Goal: Task Accomplishment & Management: Use online tool/utility

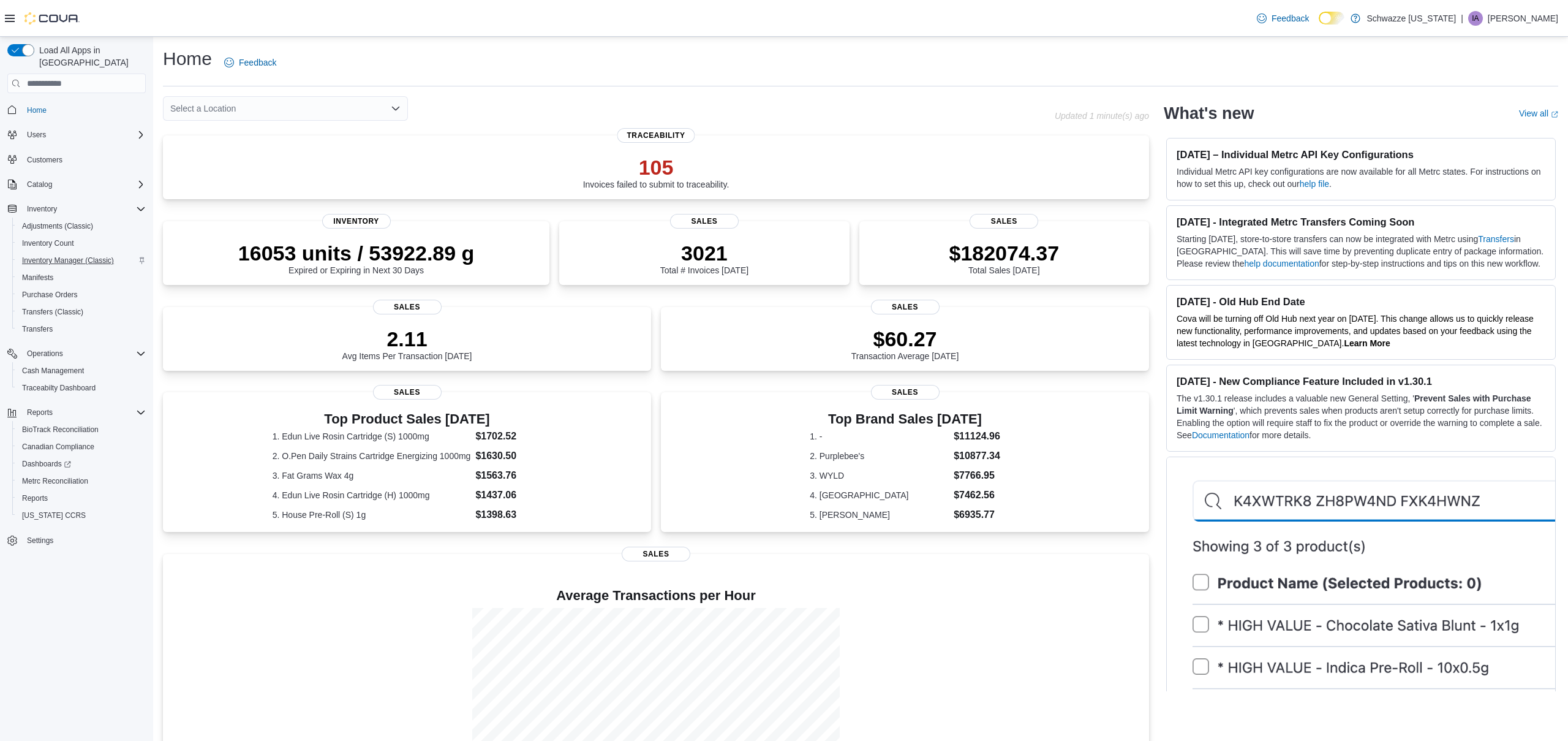
scroll to position [3, 0]
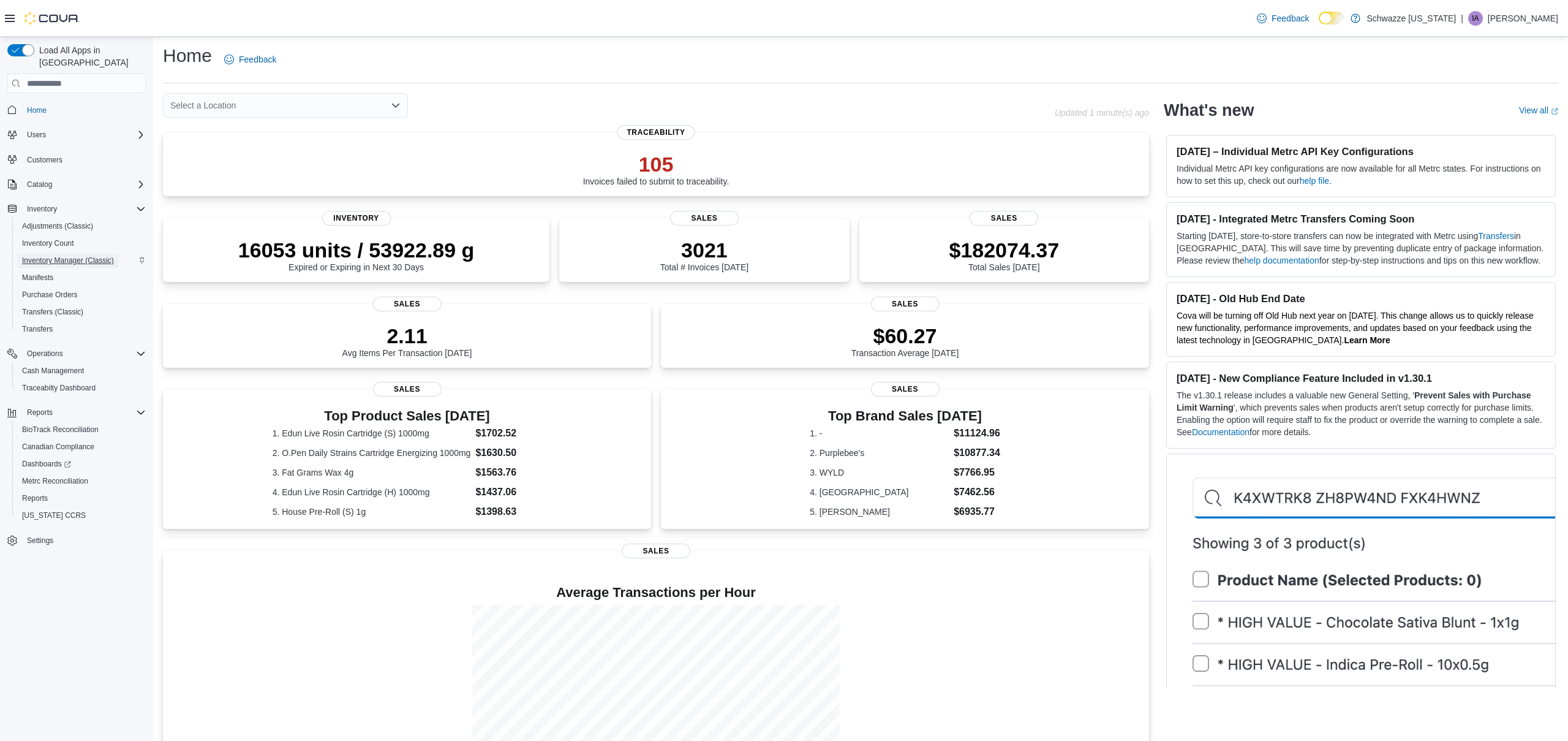
click at [56, 256] on span "Inventory Manager (Classic)" at bounding box center [68, 260] width 92 height 10
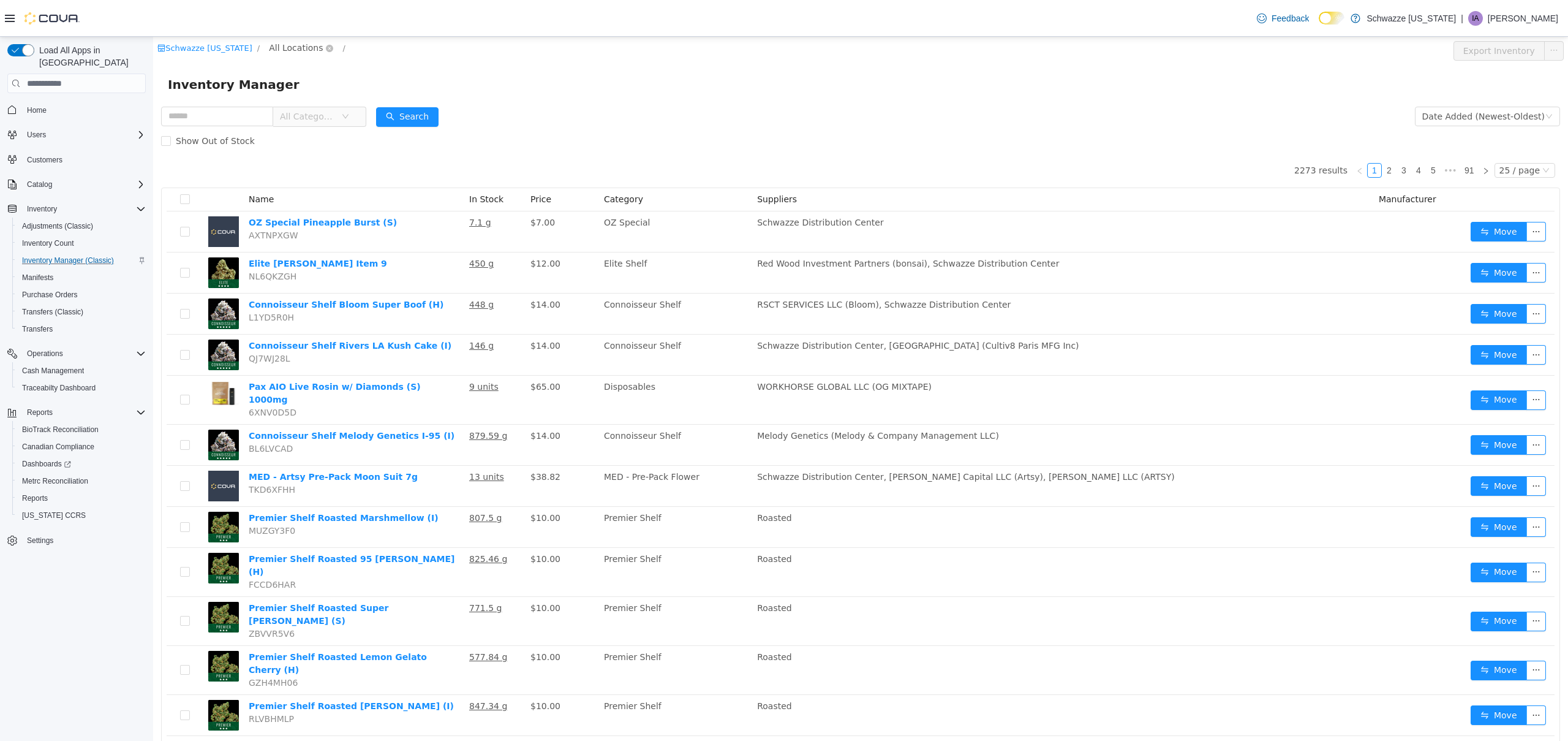
click at [287, 46] on span "All Locations" at bounding box center [295, 48] width 54 height 13
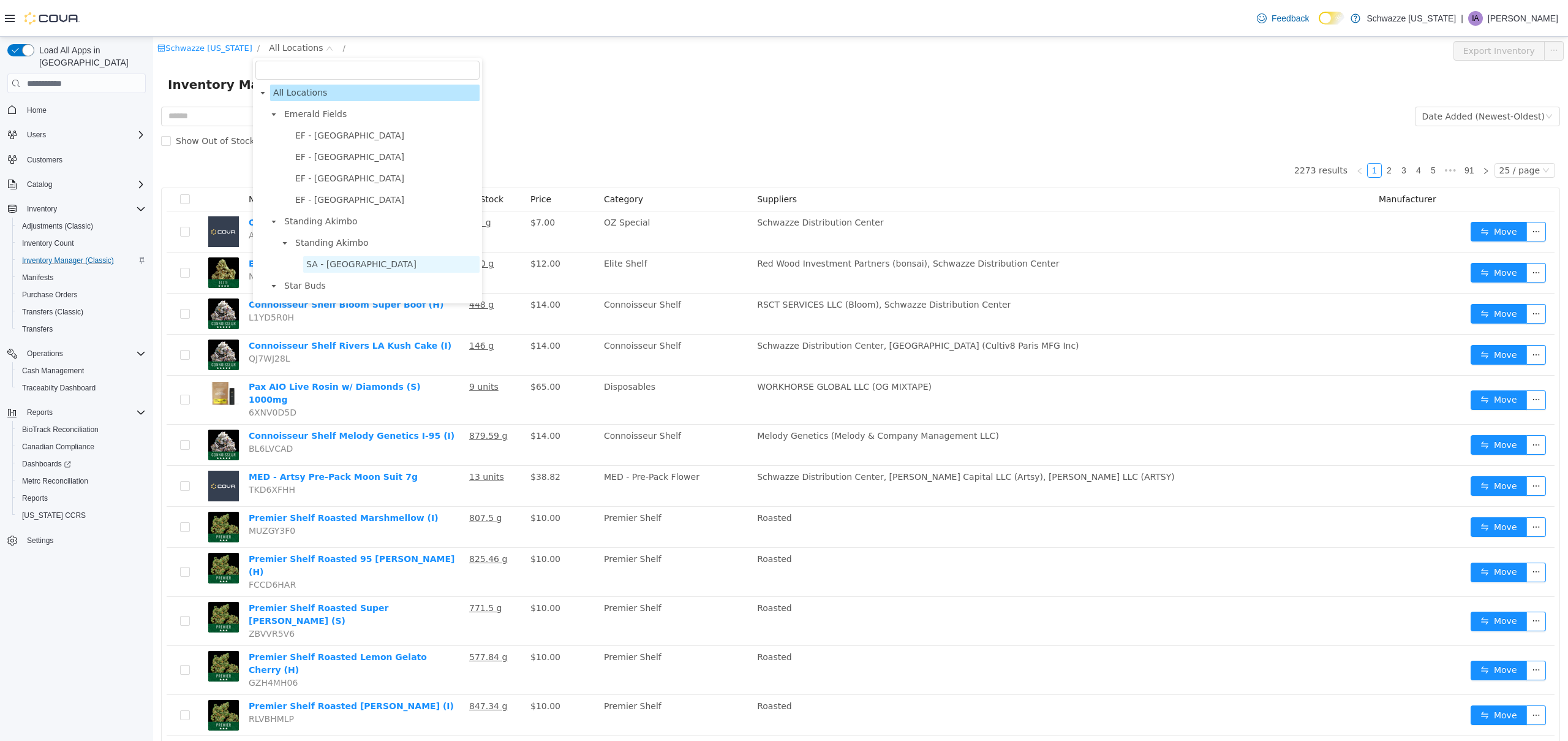
click at [335, 265] on span "SA - [GEOGRAPHIC_DATA]" at bounding box center [361, 264] width 110 height 10
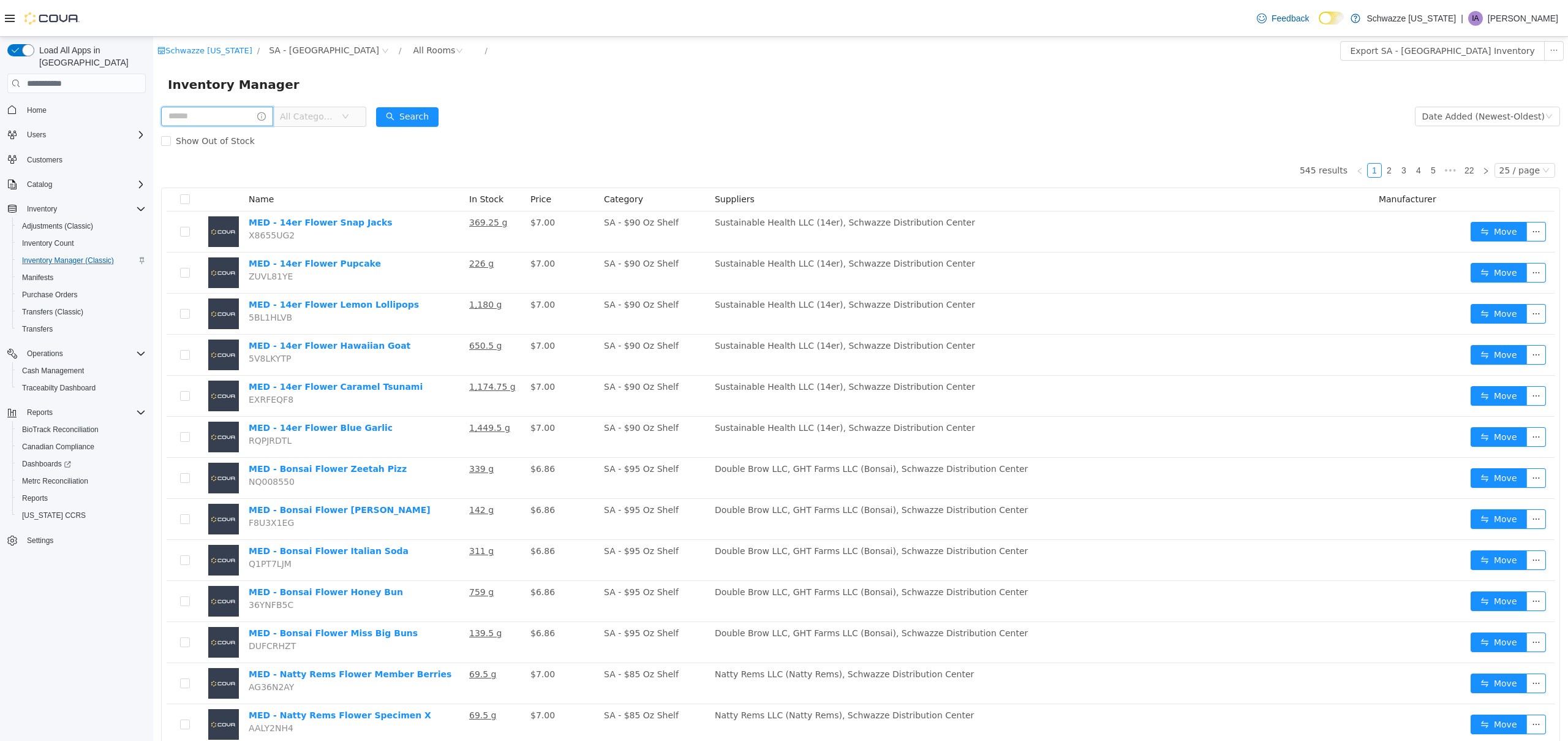
click at [226, 119] on input "text" at bounding box center [217, 116] width 112 height 20
type input "****"
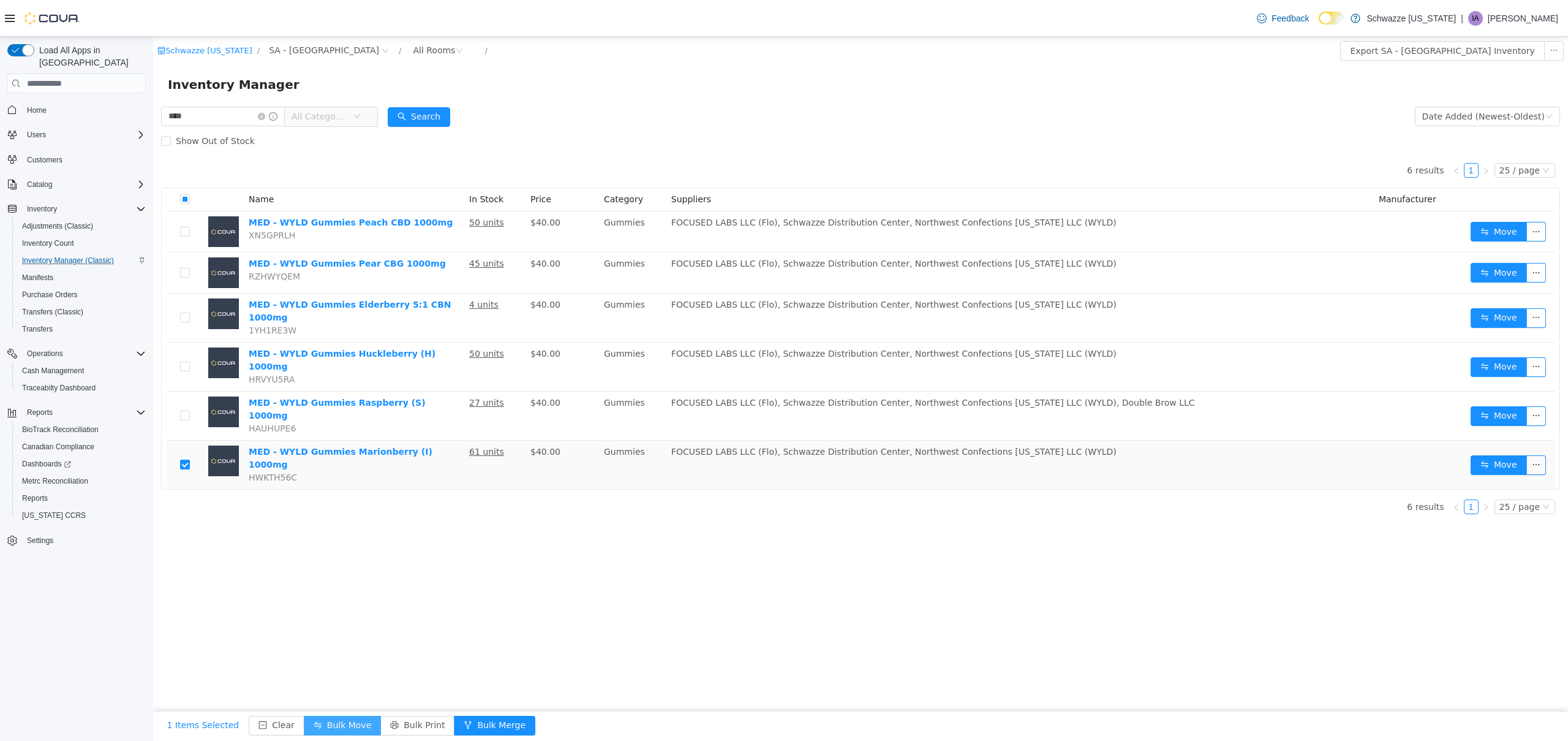
click at [346, 730] on button "Bulk Move" at bounding box center [342, 725] width 77 height 20
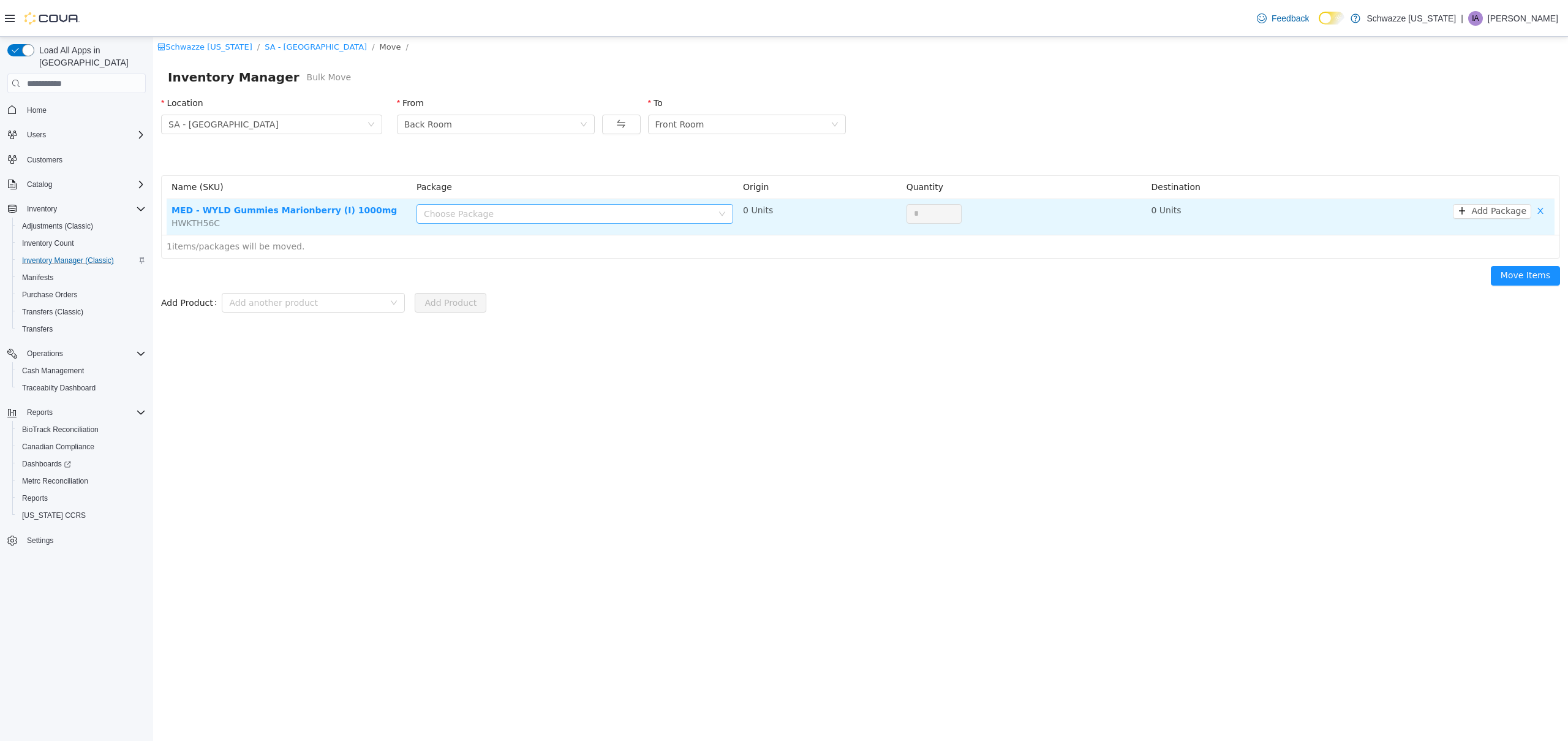
click at [507, 216] on div "Choose Package" at bounding box center [567, 213] width 288 height 12
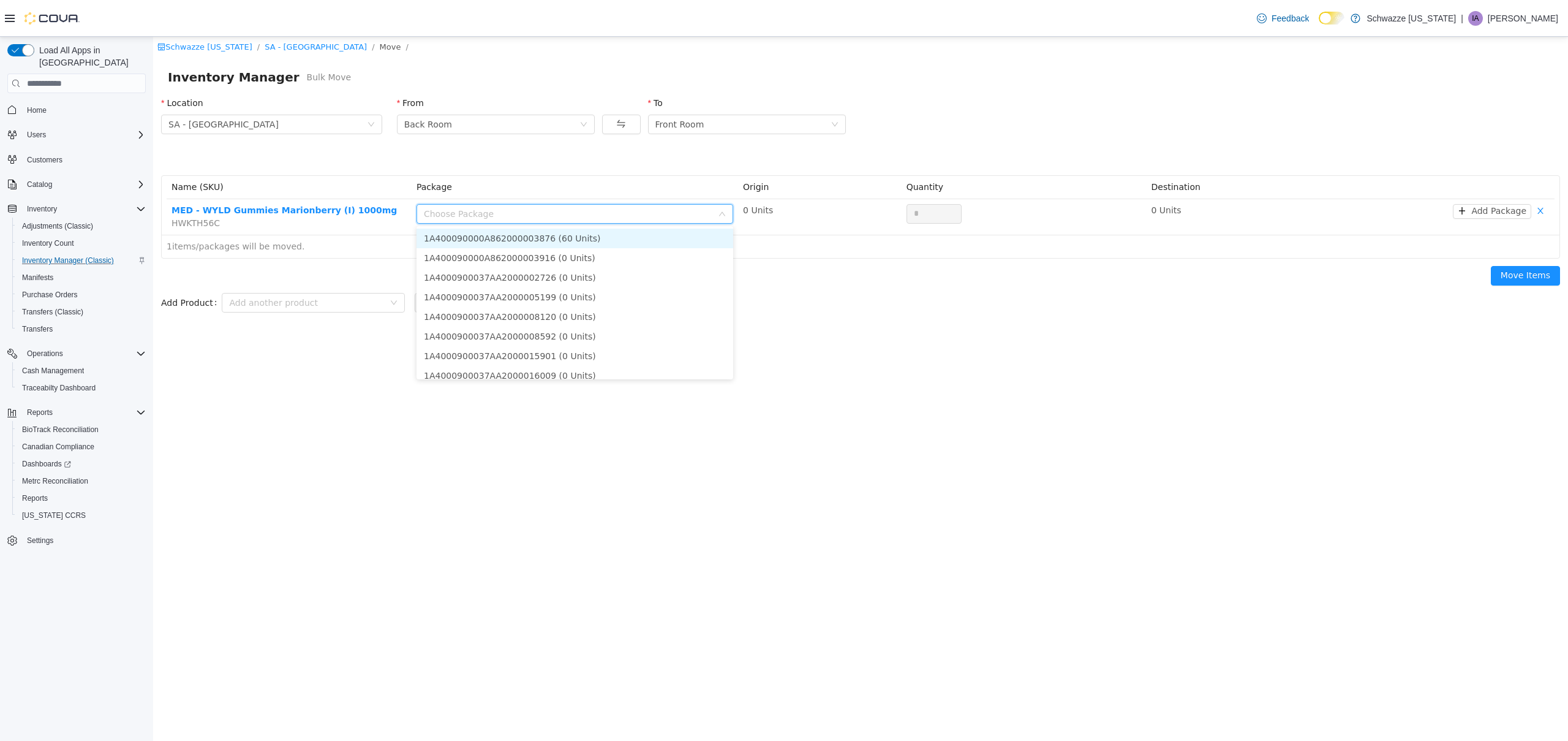
click at [503, 241] on li "1A400090000A862000003876 (60 Units)" at bounding box center [574, 238] width 316 height 20
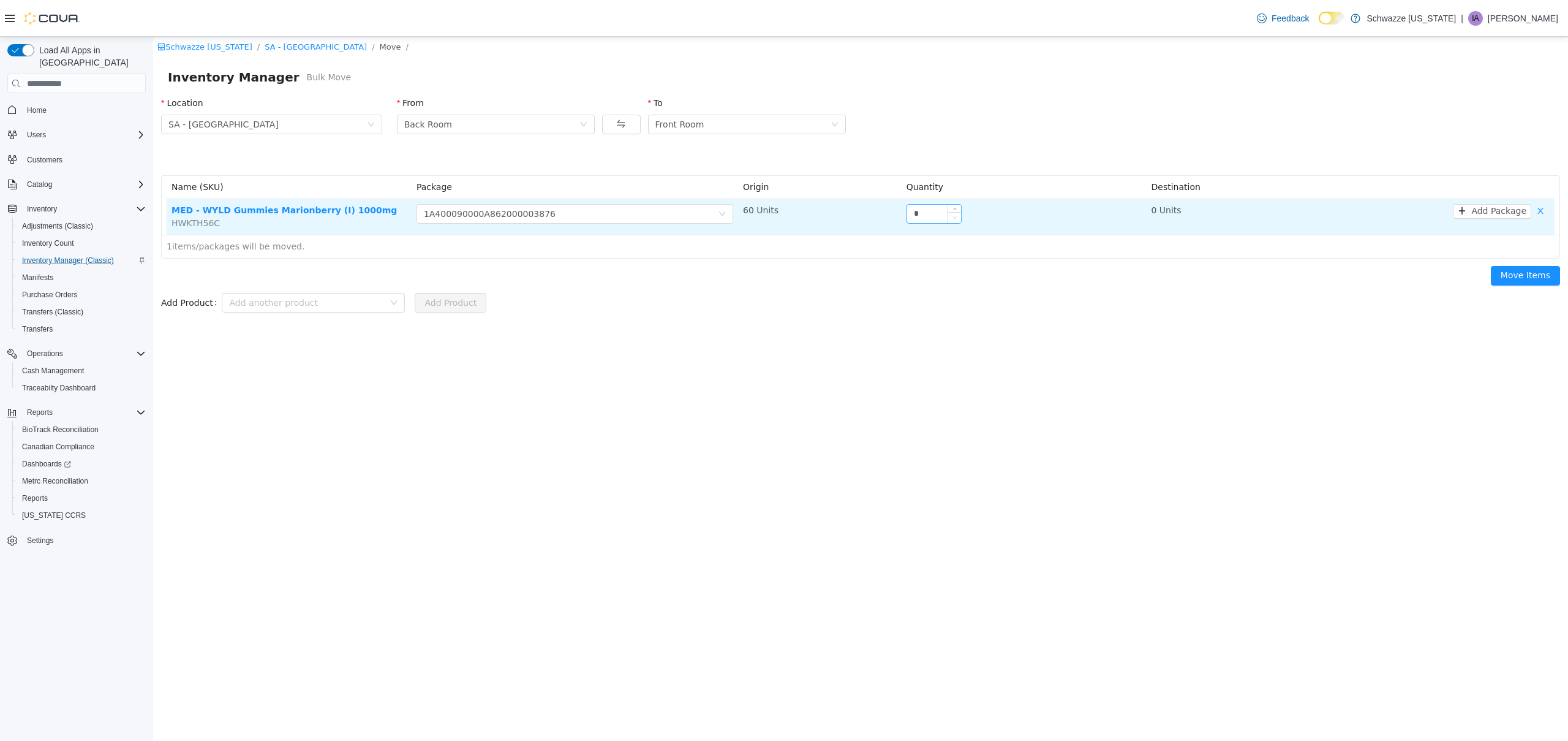
click at [952, 222] on span "Decrease Value" at bounding box center [954, 217] width 13 height 11
click at [937, 217] on input "*" at bounding box center [933, 214] width 54 height 18
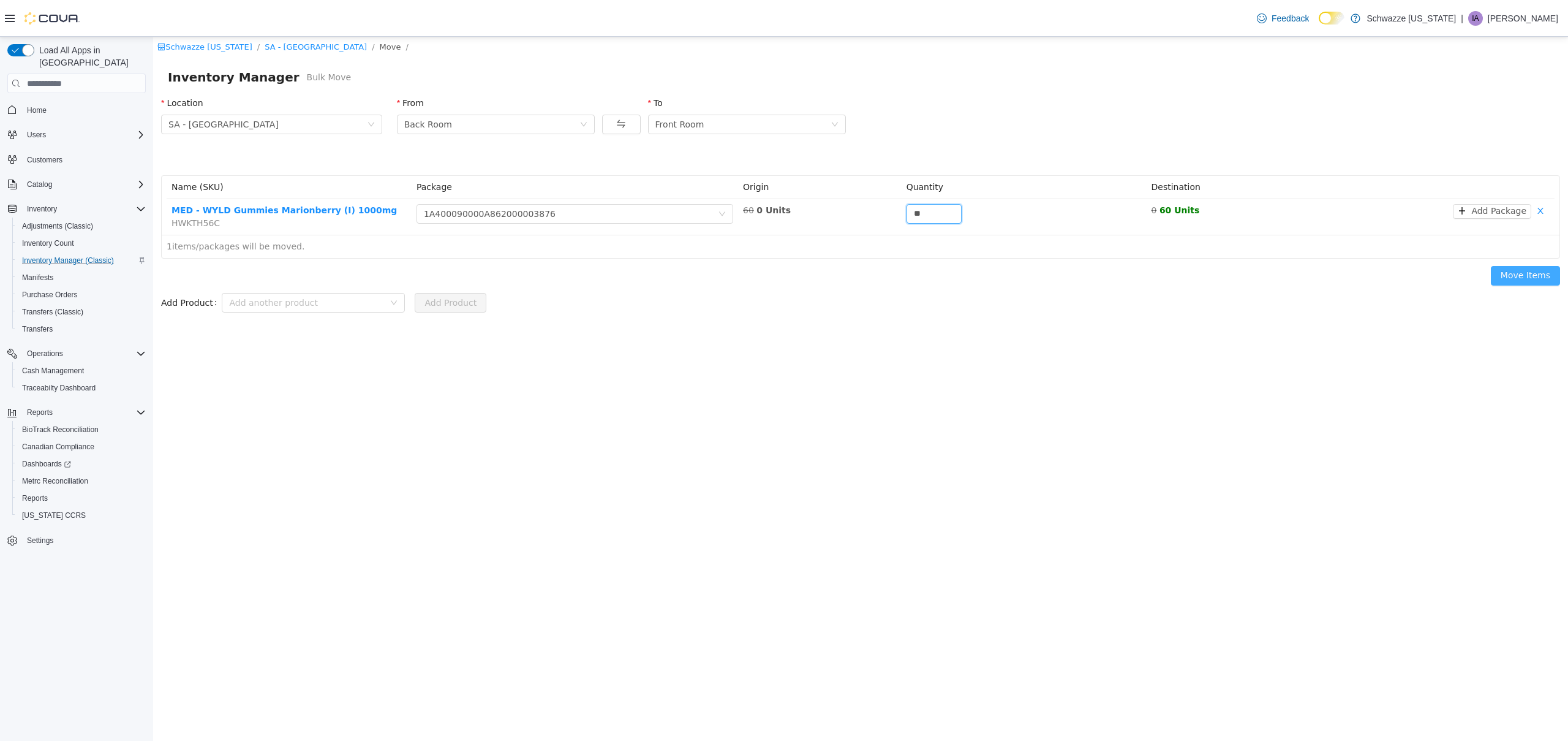
type input "**"
click at [1512, 271] on button "Move Items" at bounding box center [1525, 275] width 69 height 20
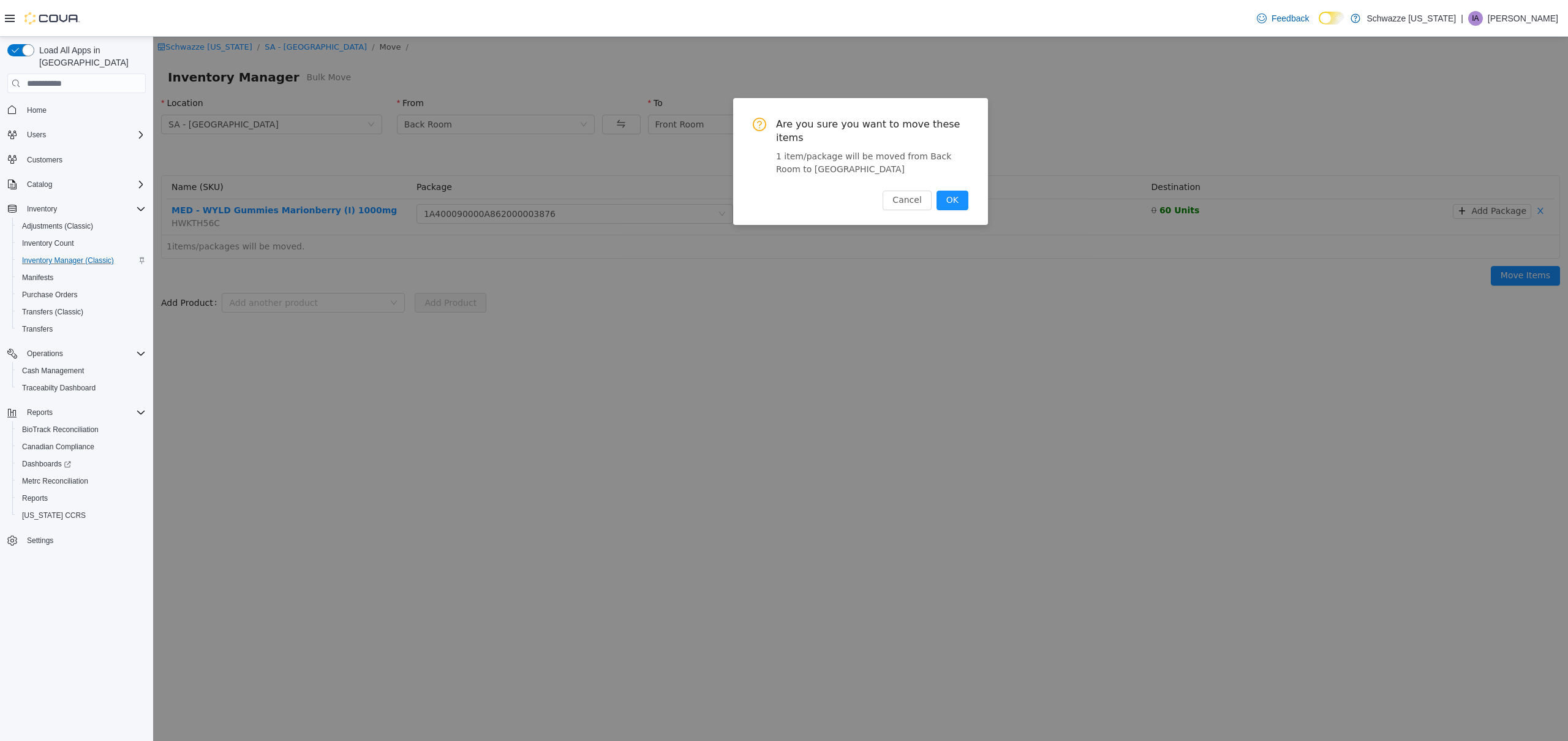
click at [961, 203] on button "OK" at bounding box center [952, 200] width 32 height 20
